Goal: Find contact information: Find contact information

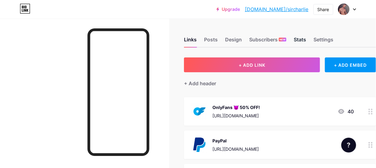
click at [303, 40] on div "Stats" at bounding box center [300, 41] width 12 height 11
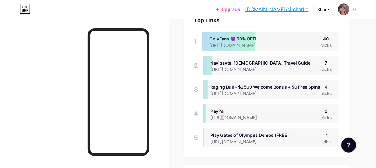
scroll to position [59, 0]
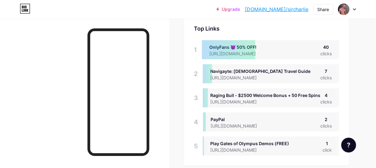
click at [26, 8] on icon at bounding box center [26, 7] width 2 height 3
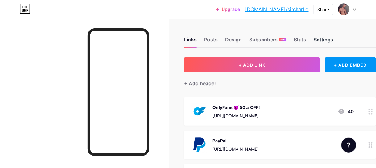
click at [328, 39] on div "Settings" at bounding box center [323, 41] width 20 height 11
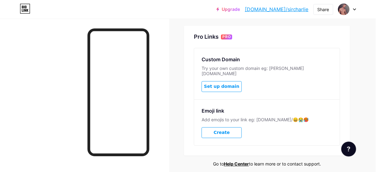
scroll to position [315, 0]
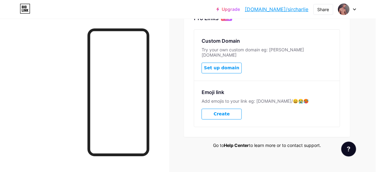
click at [235, 143] on link "Help Center" at bounding box center [236, 145] width 25 height 5
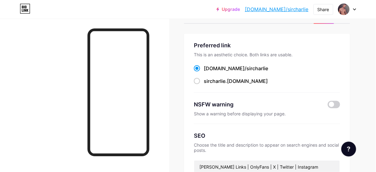
scroll to position [19, 0]
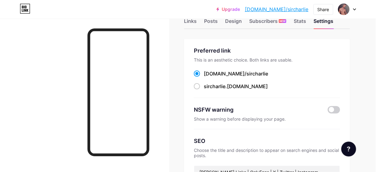
click at [356, 7] on div "Upgrade [DOMAIN_NAME]/sircha... [DOMAIN_NAME]/sircharlie Share Switch accounts …" at bounding box center [188, 9] width 376 height 11
click at [356, 10] on div "Upgrade [DOMAIN_NAME]/sircha... [DOMAIN_NAME]/sircharlie Share Switch accounts …" at bounding box center [188, 9] width 376 height 11
click at [357, 7] on div "Upgrade [DOMAIN_NAME]/sircha... [DOMAIN_NAME]/sircharlie Share Switch accounts …" at bounding box center [188, 9] width 376 height 11
click at [353, 8] on icon at bounding box center [354, 9] width 3 height 2
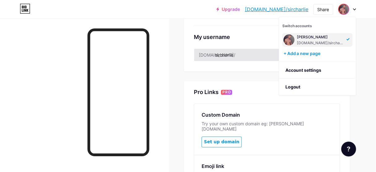
scroll to position [241, 0]
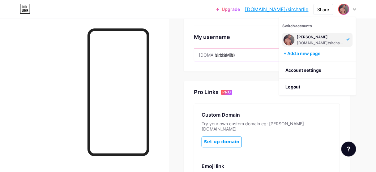
click at [236, 53] on input "sircharlie" at bounding box center [267, 55] width 146 height 12
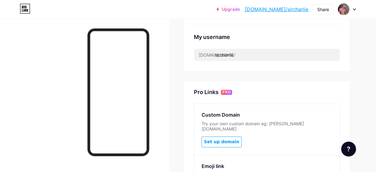
click at [287, 81] on div "Pro Links PRO Custom Domain Try your own custom domain eg: [PERSON_NAME][DOMAIN…" at bounding box center [267, 146] width 166 height 130
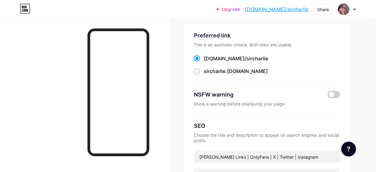
scroll to position [0, 0]
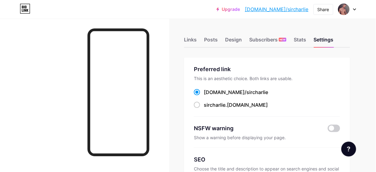
click at [347, 150] on icon at bounding box center [348, 149] width 3 height 5
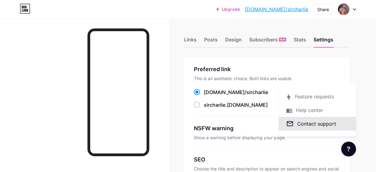
click at [333, 125] on link at bounding box center [317, 124] width 77 height 14
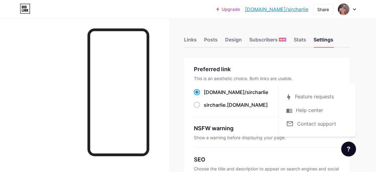
click at [350, 148] on icon at bounding box center [348, 149] width 3 height 5
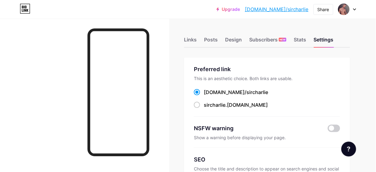
click at [348, 146] on div at bounding box center [348, 149] width 15 height 15
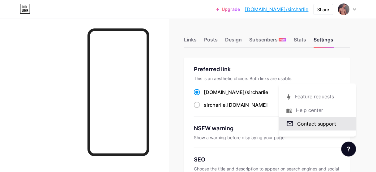
click at [317, 122] on link at bounding box center [317, 124] width 77 height 14
